Goal: Information Seeking & Learning: Learn about a topic

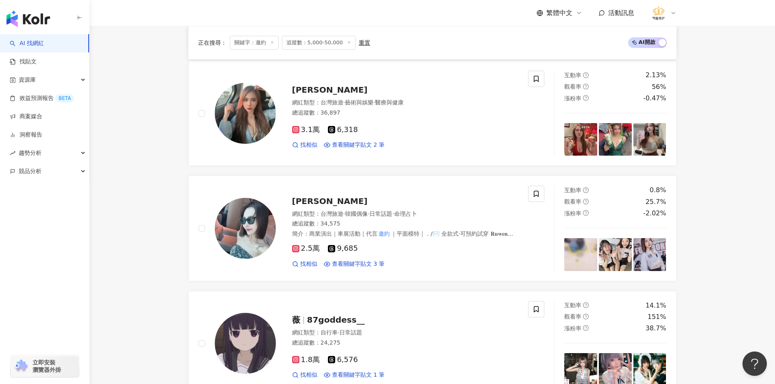
scroll to position [487, 0]
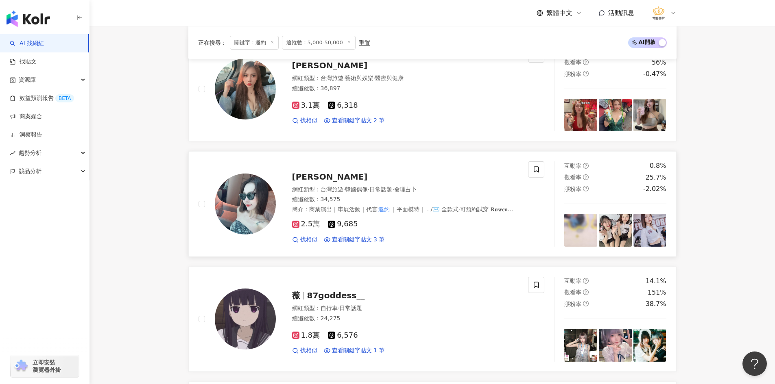
click at [238, 196] on img at bounding box center [245, 204] width 61 height 61
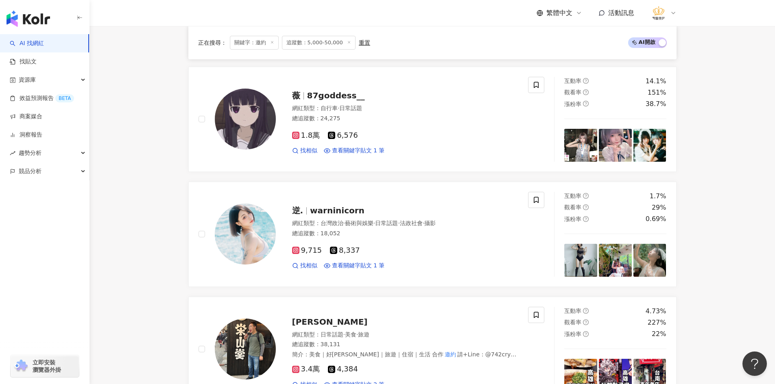
scroll to position [691, 0]
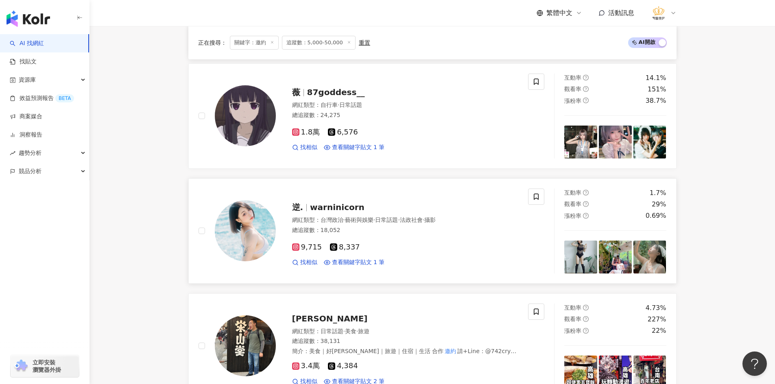
click at [240, 244] on img at bounding box center [245, 230] width 61 height 61
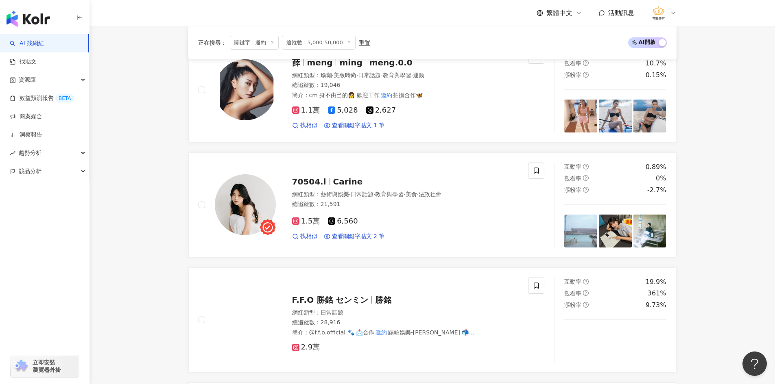
scroll to position [1179, 0]
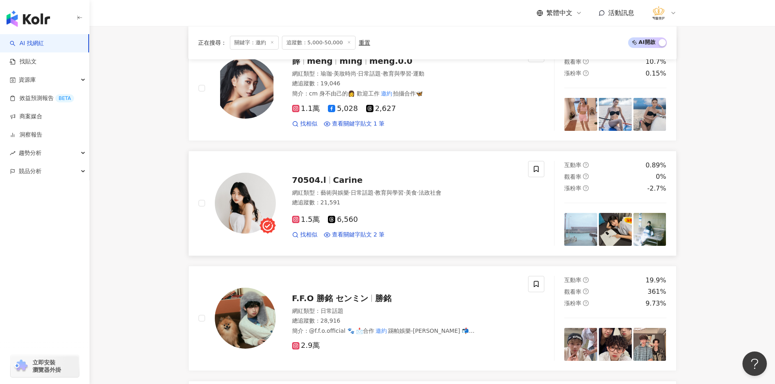
click at [256, 205] on img at bounding box center [245, 203] width 61 height 61
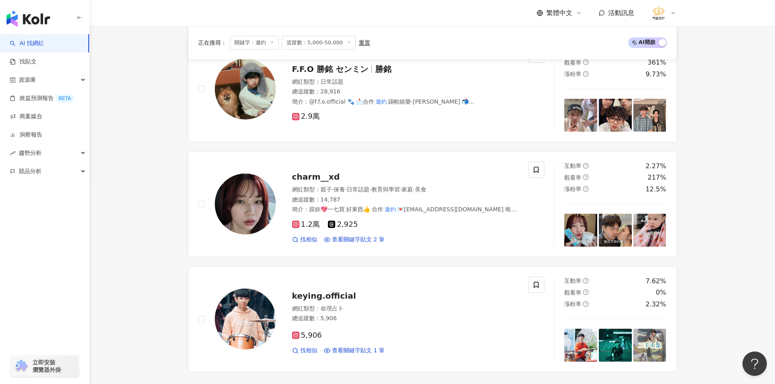
scroll to position [1423, 0]
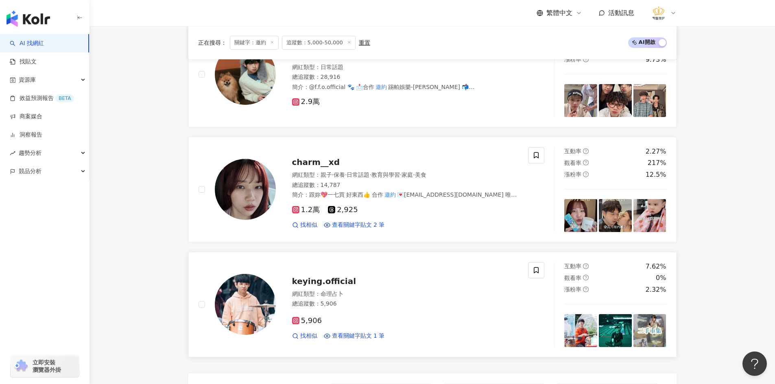
click at [257, 292] on img at bounding box center [245, 304] width 61 height 61
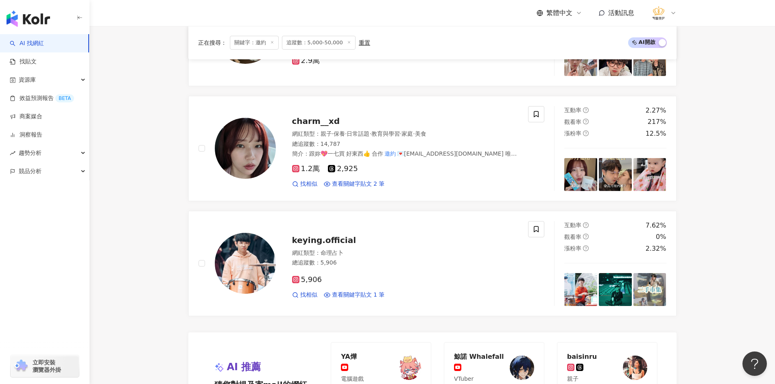
scroll to position [1463, 0]
click at [250, 141] on img at bounding box center [245, 148] width 61 height 61
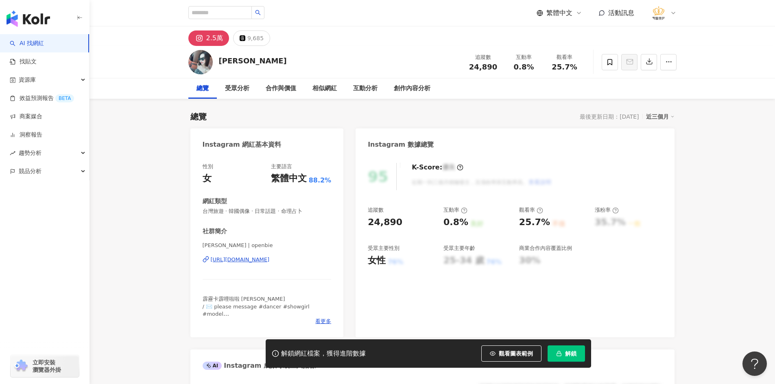
click at [251, 259] on div "https://www.instagram.com/openbie/" at bounding box center [240, 259] width 59 height 7
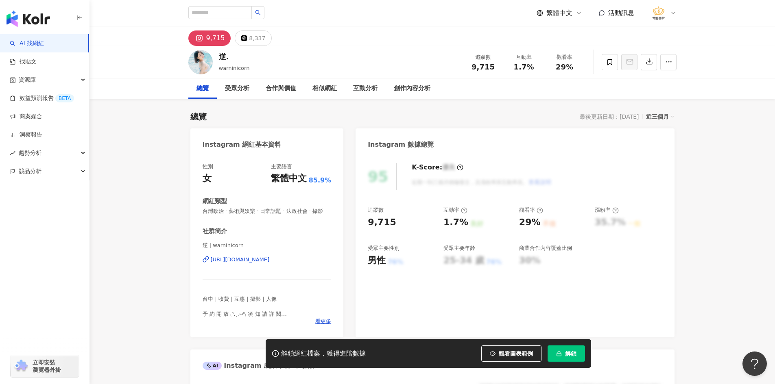
click at [257, 264] on div "https://www.instagram.com/warninicorn_____/" at bounding box center [240, 259] width 59 height 7
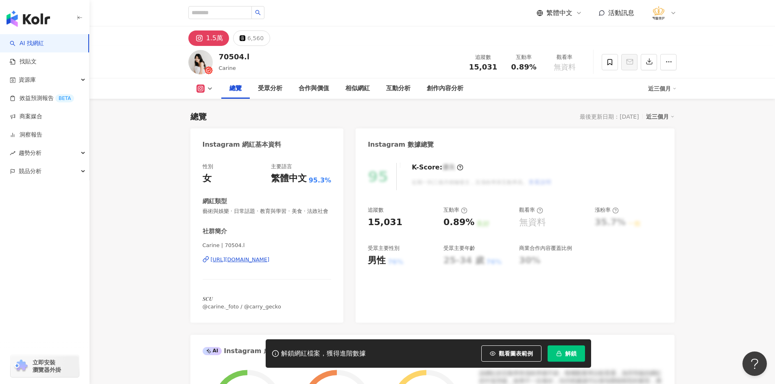
click at [264, 262] on div "Carine | 70504.l https://www.instagram.com/70504.l/" at bounding box center [267, 266] width 129 height 48
click at [246, 264] on div "https://www.instagram.com/70504.l/" at bounding box center [240, 259] width 59 height 7
click at [614, 68] on span at bounding box center [609, 62] width 16 height 16
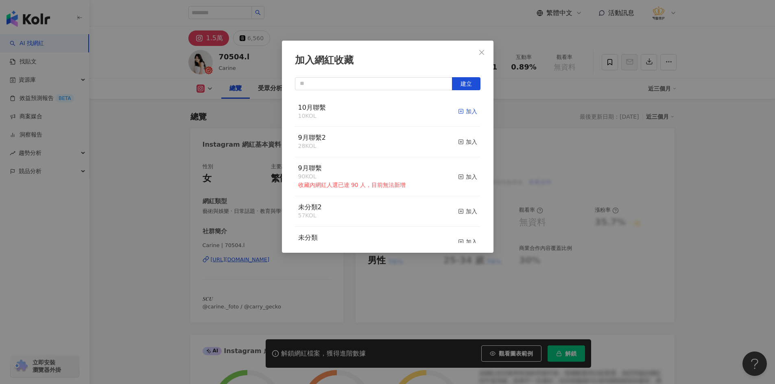
click at [461, 115] on div "加入" at bounding box center [467, 111] width 19 height 9
click at [174, 266] on div "加入網紅收藏 建立 10月聯繫 11 KOL 取消收藏 9月聯繫2 28 KOL 加入 9月聯繫 90 KOL 收藏內網紅人選已達 90 人，目前無法新增 加…" at bounding box center [387, 192] width 775 height 384
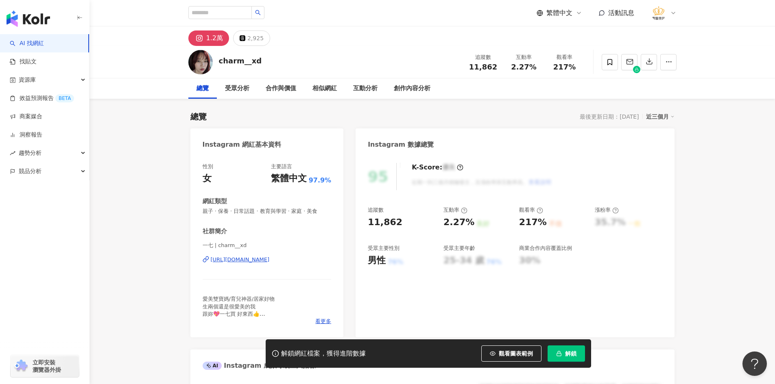
click at [298, 122] on div "總覽 最後更新日期：[DATE] 近三個月" at bounding box center [432, 116] width 484 height 11
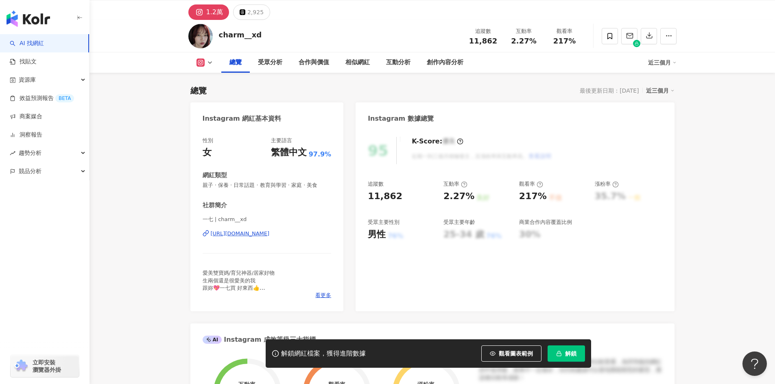
scroll to position [41, 0]
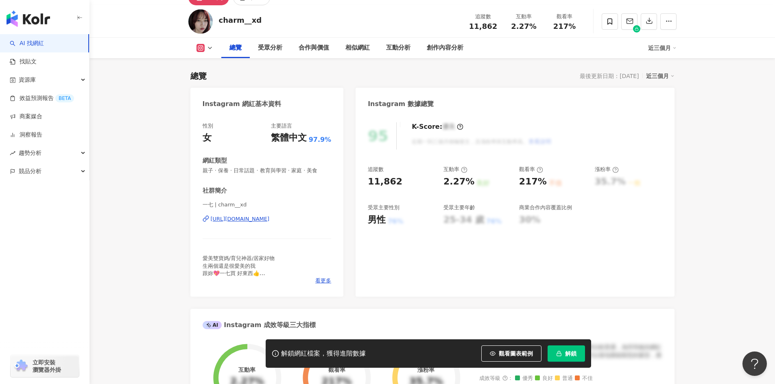
click at [270, 220] on div "[URL][DOMAIN_NAME]" at bounding box center [240, 219] width 59 height 7
